Goal: Task Accomplishment & Management: Use online tool/utility

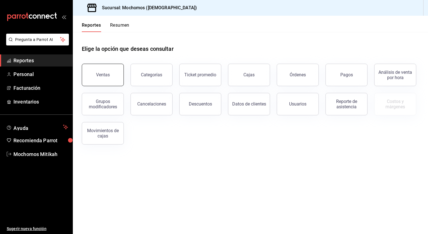
click at [100, 75] on div "Ventas" at bounding box center [103, 74] width 14 height 5
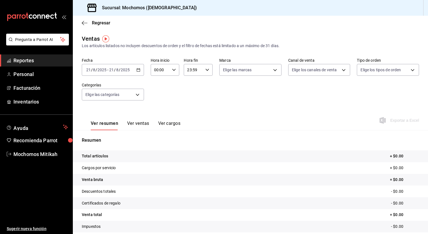
click at [137, 74] on div "[DATE] [DATE] - [DATE] [DATE]" at bounding box center [113, 70] width 62 height 12
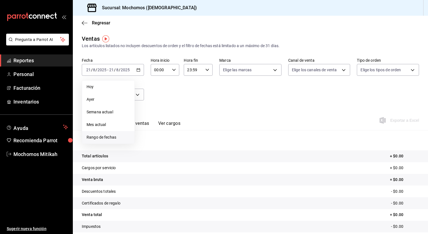
click at [109, 134] on span "Rango de fechas" at bounding box center [108, 137] width 43 height 6
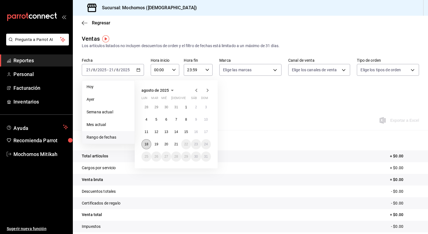
click at [149, 143] on button "18" at bounding box center [147, 144] width 10 height 10
click at [175, 143] on abbr "21" at bounding box center [176, 144] width 4 height 4
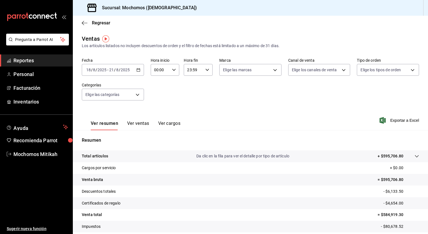
click at [174, 70] on icon "button" at bounding box center [174, 70] width 4 height 4
click at [156, 115] on button "05" at bounding box center [157, 116] width 12 height 11
type input "05:00"
click at [173, 83] on span "00" at bounding box center [171, 84] width 5 height 4
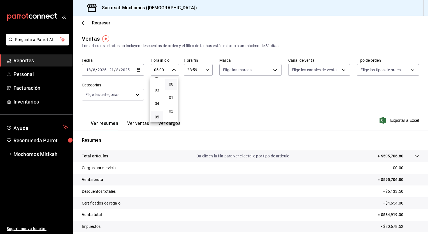
click at [207, 70] on div at bounding box center [214, 117] width 428 height 234
click at [206, 70] on icon "button" at bounding box center [208, 70] width 4 height 4
click at [187, 89] on span "05" at bounding box center [189, 90] width 5 height 4
click at [205, 85] on span "00" at bounding box center [204, 84] width 5 height 4
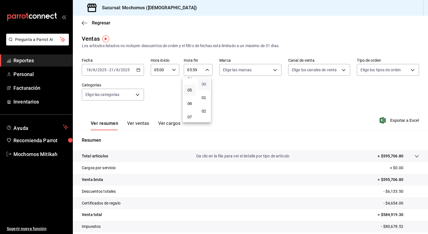
type input "05:00"
click at [237, 91] on div at bounding box center [214, 117] width 428 height 234
click at [391, 118] on span "Exportar a Excel" at bounding box center [400, 120] width 38 height 7
